Goal: Information Seeking & Learning: Learn about a topic

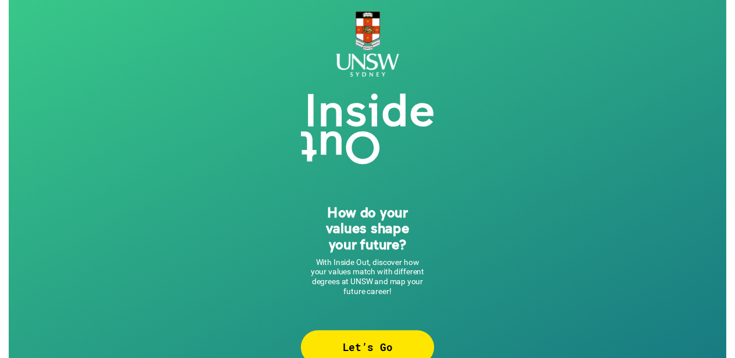
scroll to position [23, 0]
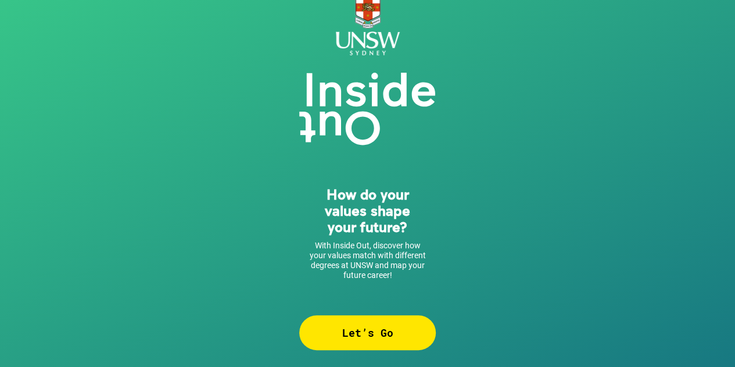
click at [356, 338] on div "Let’s Go" at bounding box center [367, 332] width 137 height 35
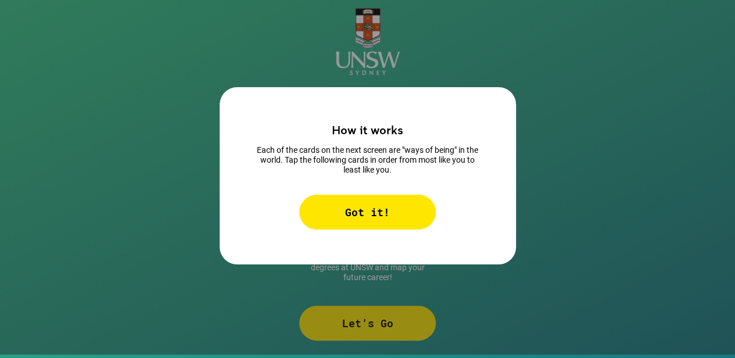
click at [382, 206] on div "Got it!" at bounding box center [367, 212] width 137 height 35
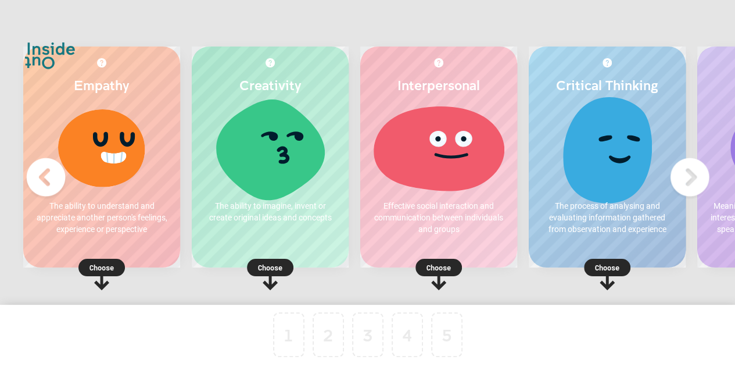
click at [282, 265] on p "Choose" at bounding box center [270, 268] width 157 height 12
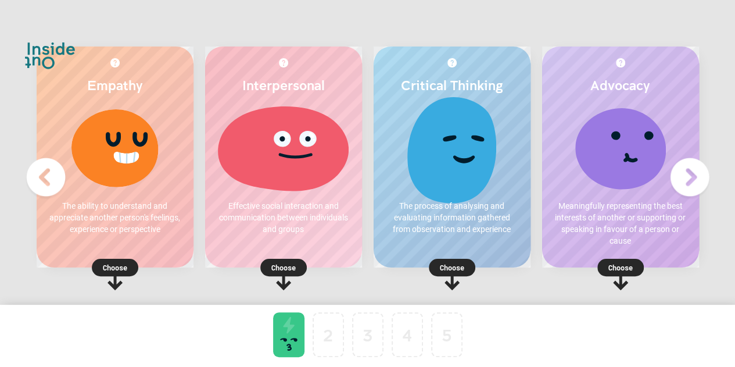
click at [694, 177] on img at bounding box center [690, 177] width 46 height 46
click at [691, 177] on img at bounding box center [690, 177] width 46 height 46
click at [37, 181] on img at bounding box center [46, 177] width 46 height 46
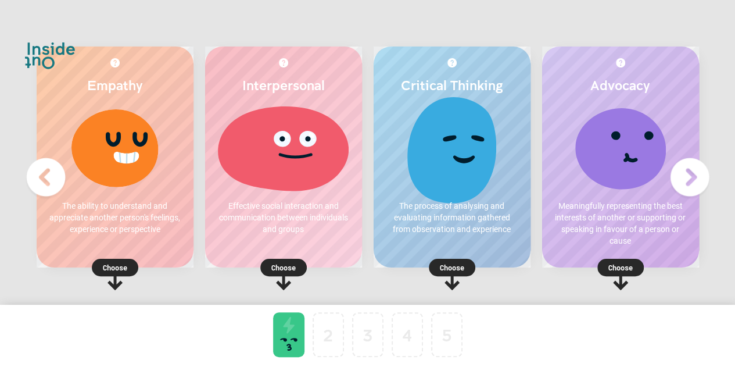
click at [92, 263] on icon at bounding box center [115, 274] width 46 height 31
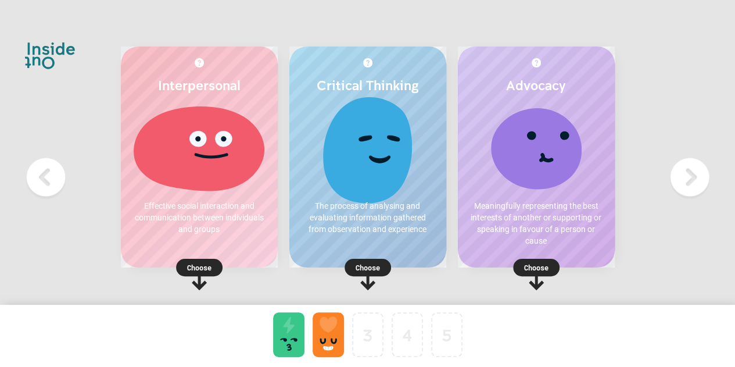
click at [211, 263] on p "Choose" at bounding box center [199, 268] width 157 height 12
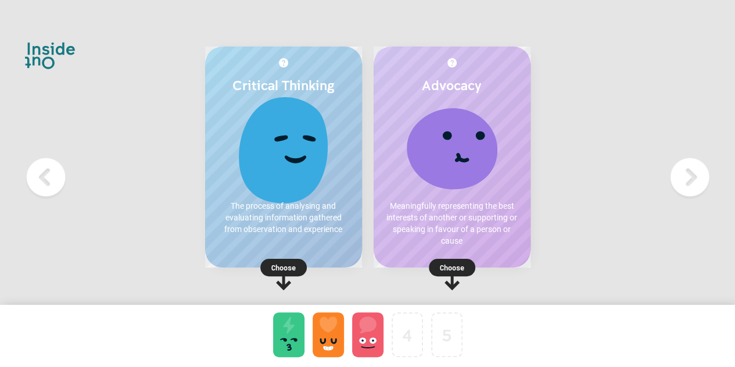
click at [287, 267] on p "Choose" at bounding box center [283, 268] width 157 height 12
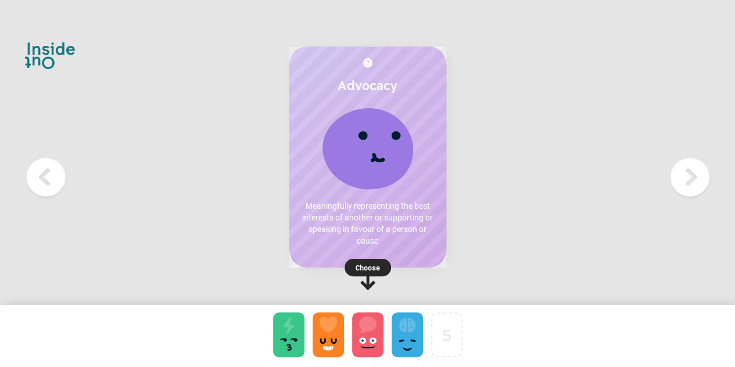
click at [374, 264] on p "Choose" at bounding box center [367, 268] width 157 height 12
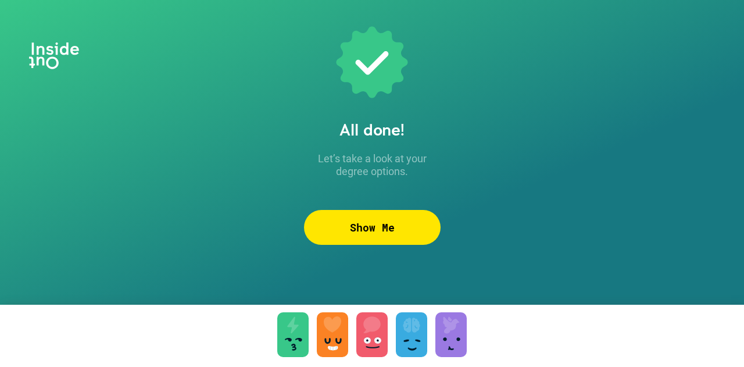
click at [369, 223] on div "Show Me" at bounding box center [372, 227] width 137 height 35
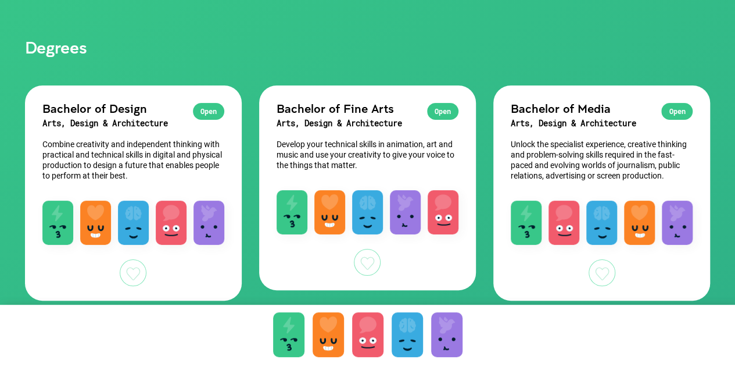
scroll to position [92, 0]
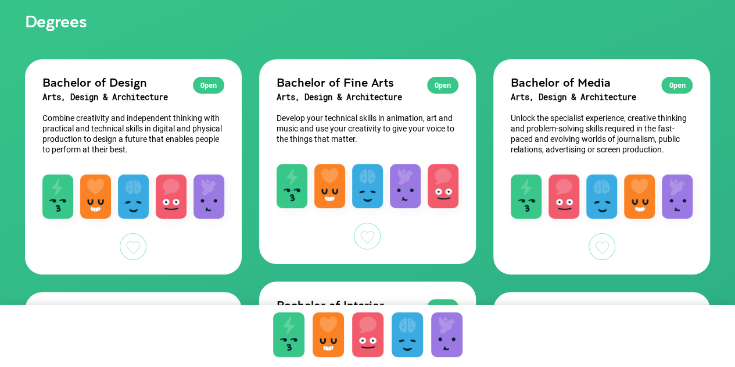
scroll to position [96, 0]
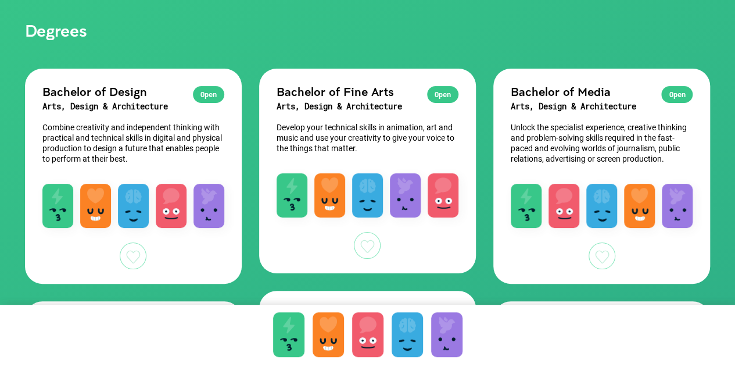
click at [607, 256] on div at bounding box center [602, 255] width 27 height 27
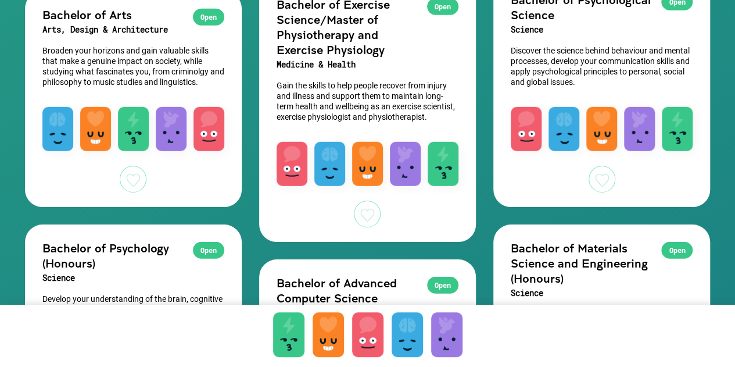
scroll to position [1628, 0]
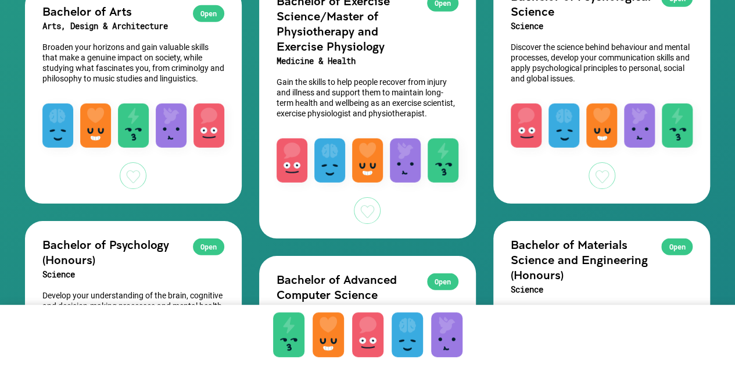
click at [140, 175] on div at bounding box center [133, 175] width 27 height 27
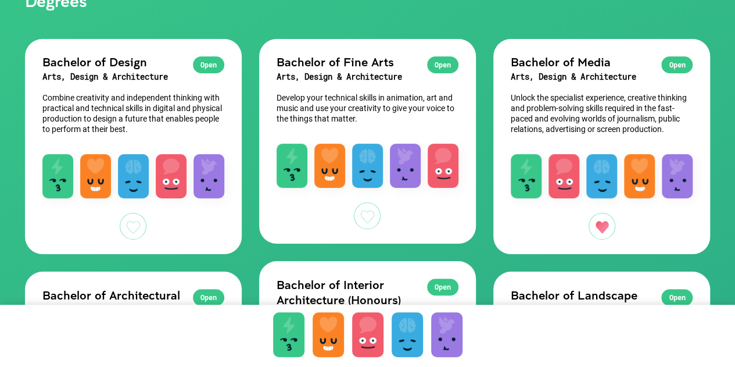
scroll to position [126, 0]
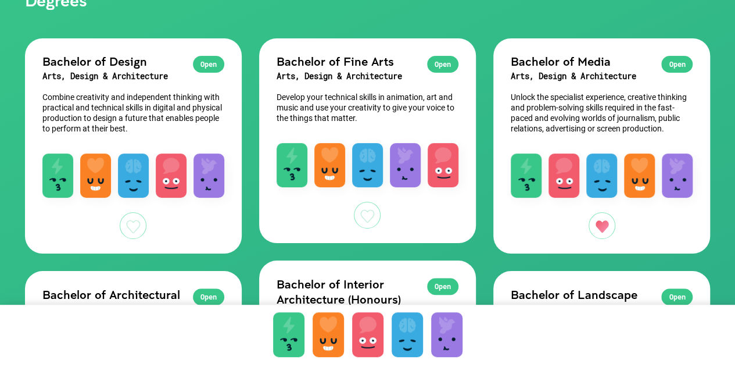
click at [135, 70] on h3 "Arts, Design & Architecture" at bounding box center [133, 76] width 182 height 15
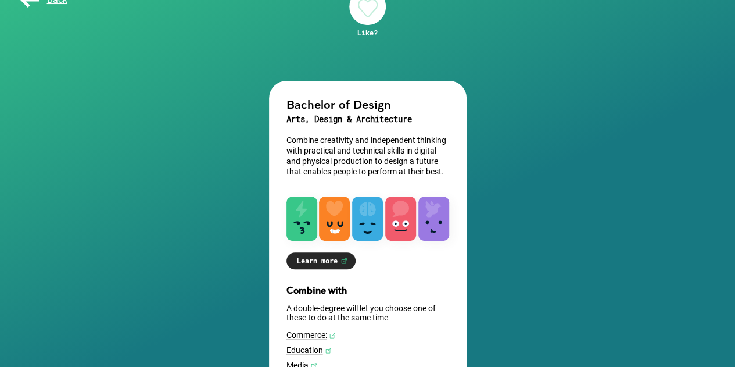
scroll to position [127, 0]
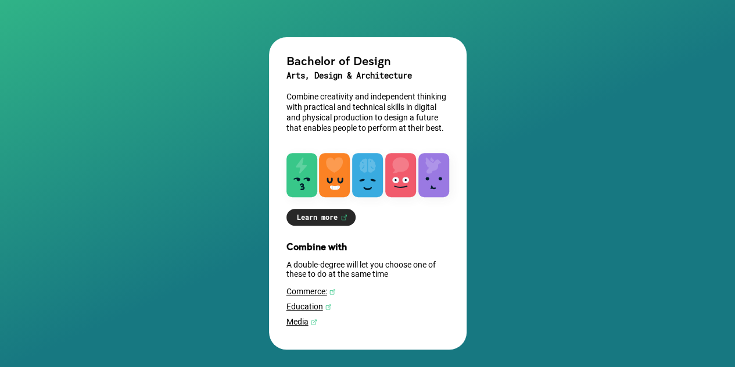
click at [299, 321] on link "Media" at bounding box center [368, 321] width 163 height 9
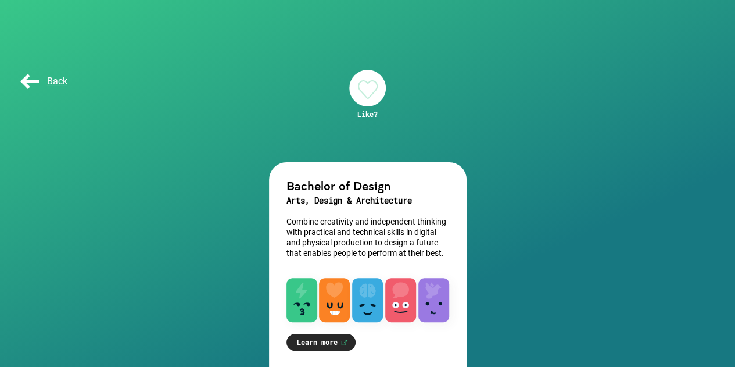
click at [364, 88] on div at bounding box center [367, 88] width 37 height 37
click at [15, 80] on div "Back" at bounding box center [368, 81] width 721 height 58
click at [51, 91] on div "Back" at bounding box center [47, 81] width 58 height 23
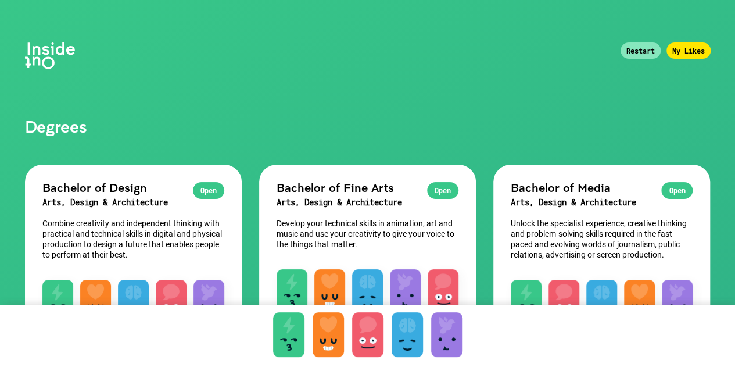
click at [689, 49] on div "My Likes" at bounding box center [689, 50] width 44 height 16
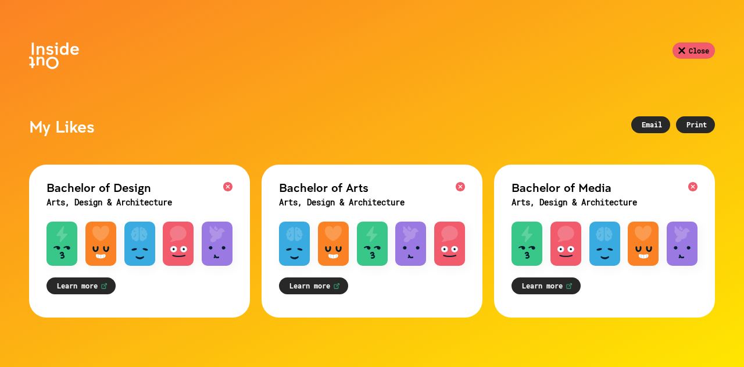
click at [313, 266] on div "Bachelor of Arts Arts, Design & Architecture Learn more Learn more [URL][DOMAIN…" at bounding box center [372, 240] width 221 height 153
click at [301, 294] on link "Learn more" at bounding box center [313, 285] width 69 height 17
click at [706, 46] on div "Close" at bounding box center [693, 50] width 42 height 16
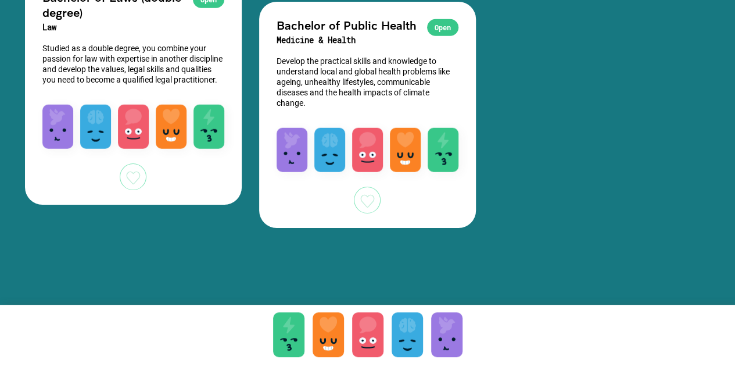
scroll to position [3641, 0]
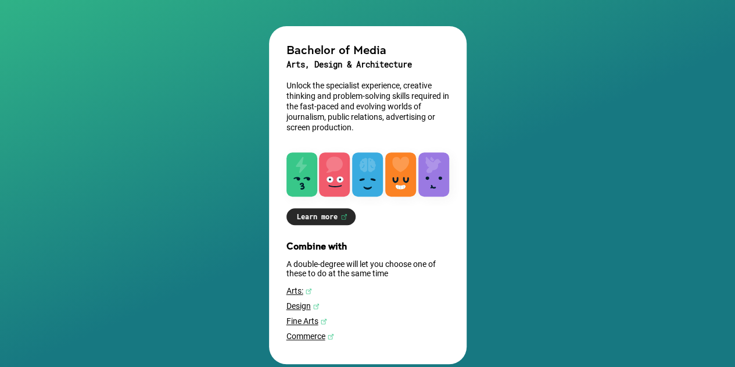
scroll to position [135, 0]
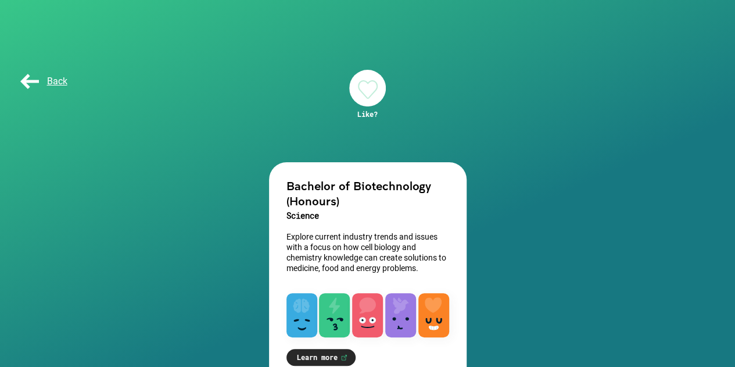
scroll to position [39, 0]
